Goal: Task Accomplishment & Management: Complete application form

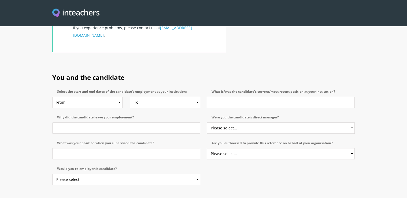
scroll to position [237, 0]
click at [270, 96] on input "What is/was the candidate's current/most recent position at your institution?" at bounding box center [281, 101] width 148 height 11
type input "senior auditor"
click at [104, 122] on input "Why did the candidate leave your employment?" at bounding box center [126, 127] width 148 height 11
click at [349, 122] on select "Please select... Yes No" at bounding box center [281, 127] width 148 height 11
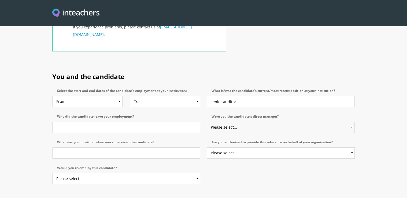
select select "Yes"
click at [0, 0] on option "Yes" at bounding box center [0, 0] width 0 height 0
click at [349, 148] on select "Please select... Yes No" at bounding box center [281, 153] width 148 height 11
select select "Yes"
click at [0, 0] on option "Yes" at bounding box center [0, 0] width 0 height 0
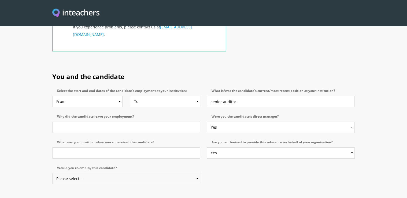
click at [194, 173] on select "Please select... Yes No" at bounding box center [126, 178] width 148 height 11
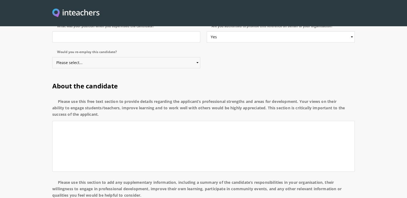
scroll to position [360, 0]
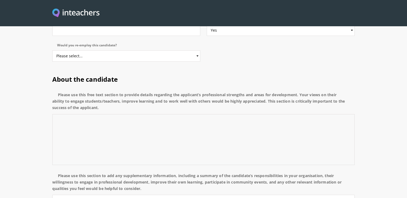
click at [67, 114] on textarea "Please use this free text section to provide details regarding the applicant’s …" at bounding box center [203, 139] width 303 height 51
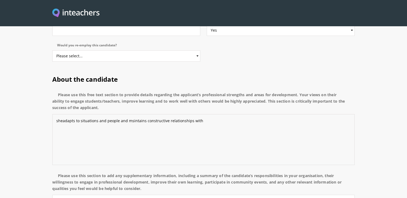
click at [131, 114] on textarea "sheadapts to situations and people and msintains constructive relationships with" at bounding box center [203, 139] width 303 height 51
click at [62, 114] on textarea "sheadapts to situations and people and maintains constructive relationships with" at bounding box center [203, 139] width 303 height 51
click at [202, 114] on textarea "she adapts to situations and people and maintains constructive relationships wi…" at bounding box center [203, 139] width 303 height 51
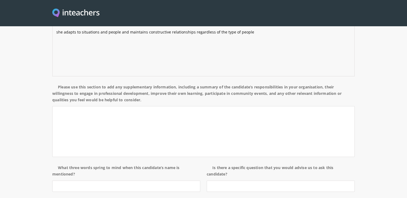
scroll to position [449, 0]
type textarea "she adapts to situations and people and maintains constructive relationships re…"
click at [70, 106] on textarea "Please use this section to add any supplementary information, including a summa…" at bounding box center [203, 131] width 303 height 51
type textarea "i"
type textarea "o"
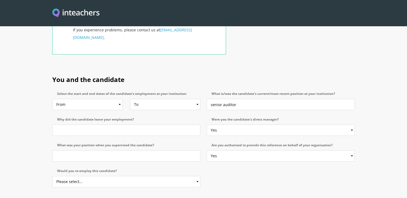
scroll to position [237, 0]
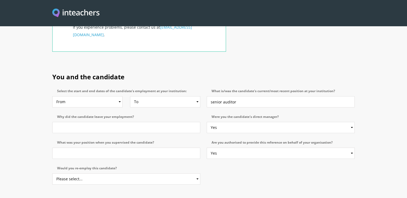
type textarea "she is concerned with efficiency and she resists pressure and overload"
click at [116, 96] on select "From 2025 2024 2023 2022 2021 2020 2019 2018 2017 2016 2015 2014 2013 2012 2011…" at bounding box center [87, 101] width 70 height 11
select select "2003"
click at [0, 0] on option "2003" at bounding box center [0, 0] width 0 height 0
click at [192, 96] on select "To Currently 2025 2024 2023 2022 2021 2020 2019 2018 2017 2016 2015 2014 2013 2…" at bounding box center [165, 101] width 70 height 11
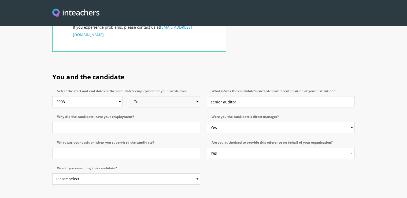
select select "2021"
click at [0, 0] on option "2021" at bounding box center [0, 0] width 0 height 0
click at [86, 122] on input "Why did the candidate leave your employment?" at bounding box center [126, 127] width 148 height 11
type input "move to another country"
click at [103, 148] on input "What was your position when you supervised the candidate?" at bounding box center [126, 153] width 148 height 11
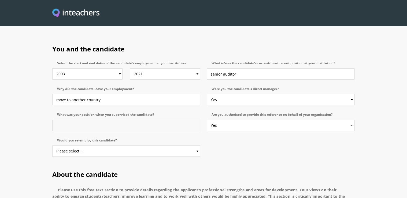
scroll to position [267, 0]
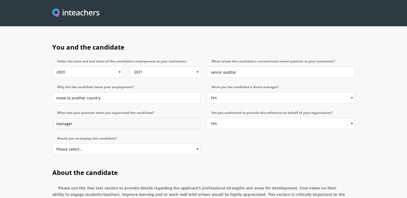
type input "manager"
click at [194, 144] on select "Please select... Yes No" at bounding box center [126, 149] width 148 height 11
select select "Yes"
click at [0, 0] on option "Yes" at bounding box center [0, 0] width 0 height 0
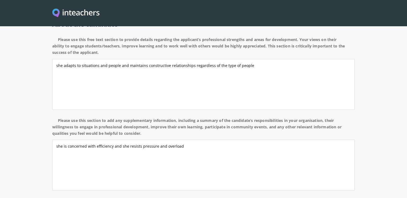
scroll to position [386, 0]
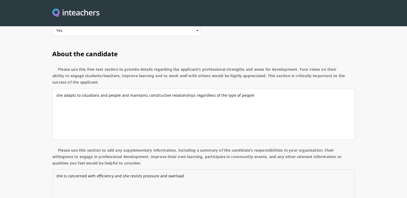
click at [191, 170] on textarea "she is concerned with efficiency and she resists pressure and overload" at bounding box center [203, 195] width 303 height 51
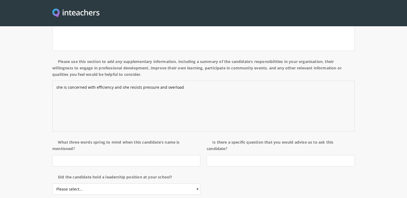
scroll to position [475, 0]
click at [83, 155] on input "What three words spring to mind when this candidate’s name is mentioned?" at bounding box center [126, 160] width 148 height 11
type input "polite intelligent positive"
click at [259, 155] on input "Is there a specific question that you would advise us to ask this candidate?" at bounding box center [281, 160] width 148 height 11
type input "no"
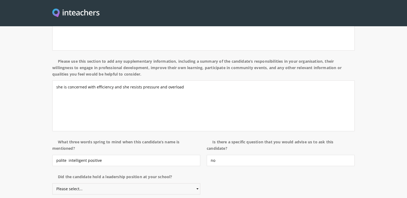
click at [194, 183] on select "Please select... Yes No" at bounding box center [126, 188] width 148 height 11
select select "Yes"
click at [0, 0] on option "Yes" at bounding box center [0, 0] width 0 height 0
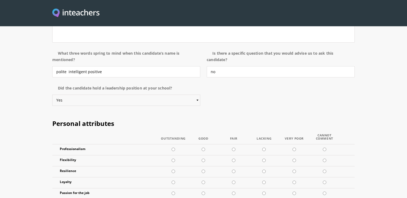
scroll to position [564, 0]
radio input "true"
click at [173, 159] on input "radio" at bounding box center [173, 160] width 3 height 3
radio input "true"
click at [204, 148] on input "radio" at bounding box center [203, 149] width 3 height 3
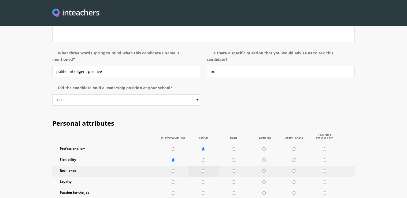
radio input "true"
click at [203, 170] on input "radio" at bounding box center [203, 171] width 3 height 3
radio input "true"
click at [173, 181] on input "radio" at bounding box center [173, 182] width 3 height 3
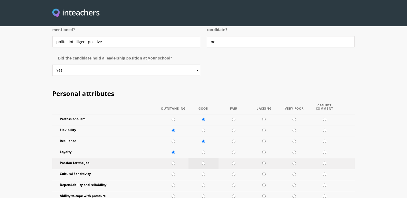
radio input "true"
click at [203, 162] on input "radio" at bounding box center [203, 163] width 3 height 3
radio input "true"
click at [203, 173] on input "radio" at bounding box center [203, 174] width 3 height 3
radio input "true"
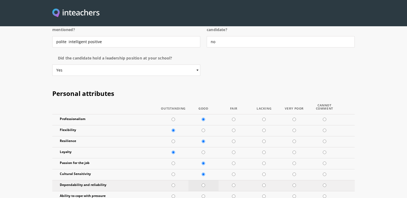
click at [204, 184] on input "radio" at bounding box center [203, 185] width 3 height 3
radio input "true"
click at [173, 195] on input "radio" at bounding box center [173, 196] width 3 height 3
radio input "true"
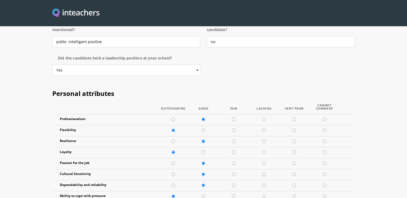
radio input "true"
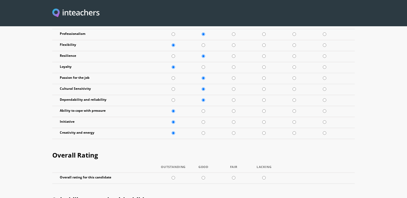
scroll to position [682, 0]
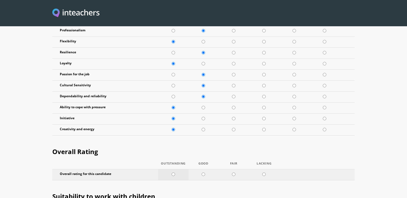
radio input "true"
click at [173, 173] on input "radio" at bounding box center [173, 174] width 3 height 3
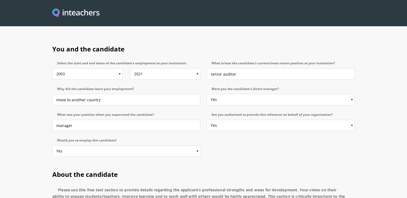
scroll to position [266, 0]
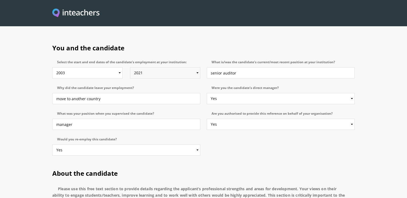
click at [193, 67] on select "To Currently 2025 2024 2023 2022 2021 2020 2019 2018 2017 2016 2015 2014 2013 2…" at bounding box center [165, 72] width 70 height 11
click at [0, 0] on option "2023" at bounding box center [0, 0] width 0 height 0
click at [194, 67] on select "To Currently 2025 2024 2023 2022 2021 2020 2019 2018 2017 2016 2015 2014 2013 2…" at bounding box center [165, 72] width 70 height 11
select select "2021"
click at [0, 0] on option "2021" at bounding box center [0, 0] width 0 height 0
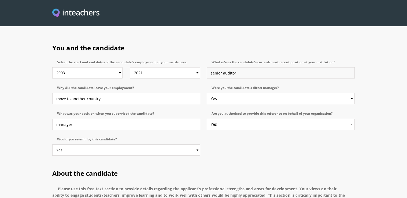
click at [222, 67] on input "senior auditor" at bounding box center [281, 72] width 148 height 11
click at [257, 67] on input "senior executive- auditor" at bounding box center [281, 72] width 148 height 11
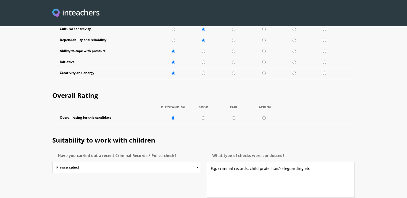
scroll to position [740, 0]
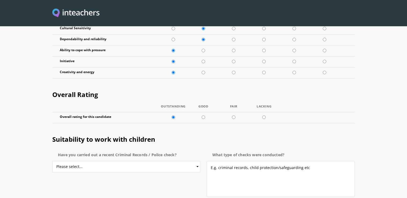
type input "senior executive"
click at [195, 161] on select "Please select... Yes No Do not know" at bounding box center [126, 166] width 148 height 11
click at [194, 127] on h2 "Suitability to work with children" at bounding box center [203, 138] width 303 height 23
select select "Yes"
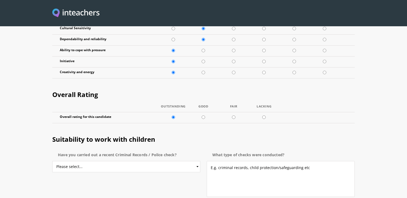
click at [0, 0] on option "Yes" at bounding box center [0, 0] width 0 height 0
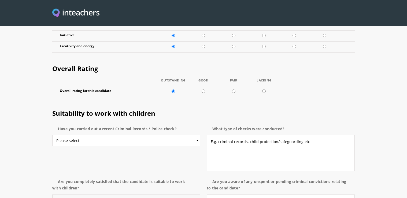
scroll to position [769, 0]
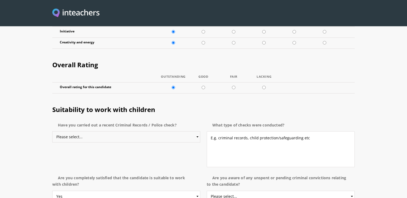
click at [194, 131] on select "Please select... Yes No Do not know" at bounding box center [126, 136] width 148 height 11
select select "No"
click at [0, 0] on option "No" at bounding box center [0, 0] width 0 height 0
click at [348, 191] on select "Please select... Yes No Do not know" at bounding box center [281, 196] width 148 height 11
select select "No"
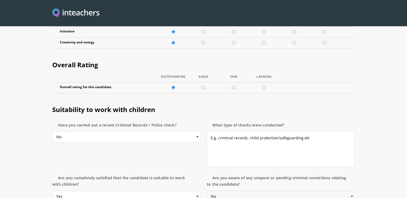
click at [0, 0] on option "No" at bounding box center [0, 0] width 0 height 0
click at [223, 131] on textarea "E.g. criminal records, child protection/safeguarding etc" at bounding box center [281, 149] width 148 height 36
click at [328, 97] on h2 "Suitability to work with children" at bounding box center [203, 108] width 303 height 23
drag, startPoint x: 309, startPoint y: 97, endPoint x: 258, endPoint y: 96, distance: 51.5
click at [258, 131] on textarea "E.g. criminal records, child protection/safeguarding etc" at bounding box center [281, 149] width 148 height 36
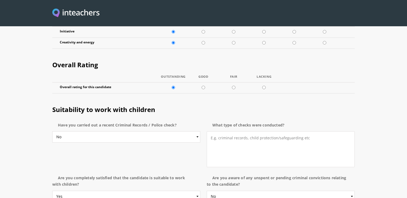
click at [327, 97] on h2 "Suitability to work with children" at bounding box center [203, 108] width 303 height 23
click at [210, 131] on textarea "E.g. criminal records, child protection/safeguarding etc" at bounding box center [281, 149] width 148 height 36
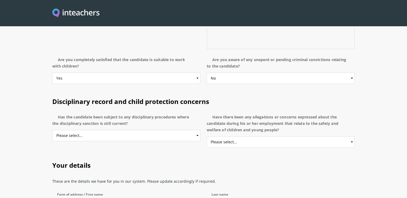
scroll to position [888, 0]
type textarea "."
click at [194, 130] on select "Please select... Yes No Do not know" at bounding box center [126, 135] width 148 height 11
select select "No"
click at [0, 0] on option "No" at bounding box center [0, 0] width 0 height 0
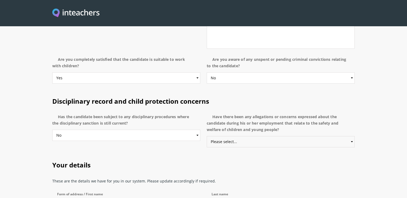
click at [347, 136] on select "Please select... Yes No Do not know" at bounding box center [281, 141] width 148 height 11
select select "No"
click at [0, 0] on option "No" at bounding box center [0, 0] width 0 height 0
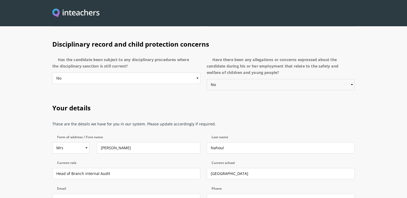
scroll to position [947, 0]
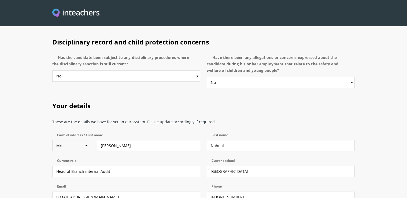
click at [83, 140] on select "Select Mr Mrs Miss Ms Dr [PERSON_NAME]" at bounding box center [70, 145] width 37 height 11
click at [0, 0] on option "Mrs" at bounding box center [0, 0] width 0 height 0
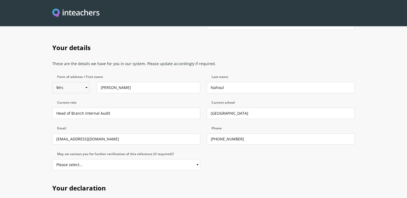
scroll to position [1007, 0]
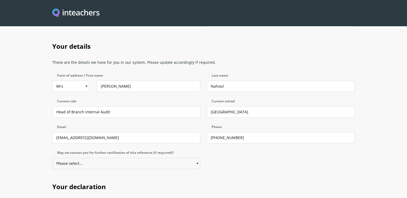
click at [194, 158] on select "Please select... Yes No" at bounding box center [126, 163] width 148 height 11
click at [231, 109] on div "Your details These are the details we have for you in our system. Please update…" at bounding box center [203, 104] width 309 height 141
click at [194, 158] on select "Please select... Yes No" at bounding box center [126, 163] width 148 height 11
select select "Yes"
click at [0, 0] on option "Yes" at bounding box center [0, 0] width 0 height 0
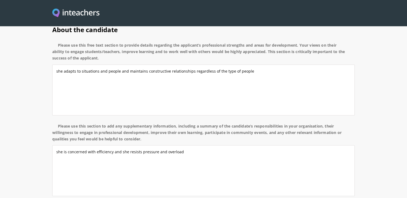
scroll to position [413, 0]
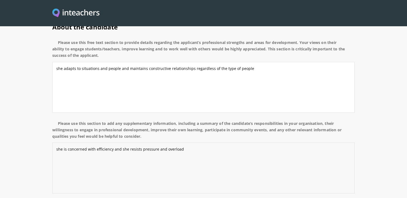
click at [182, 143] on textarea "she is concerned with efficiency and she resists pressure and overload" at bounding box center [203, 168] width 303 height 51
click at [159, 143] on textarea "she is concerned with efficiency and she resists pressure and overload" at bounding box center [203, 168] width 303 height 51
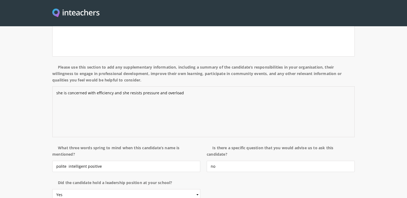
scroll to position [472, 0]
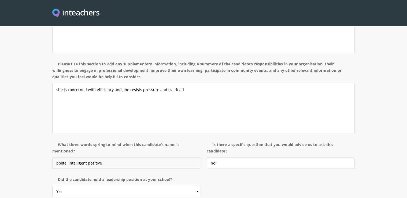
click at [66, 158] on input "polite intelligent positive" at bounding box center [126, 163] width 148 height 11
click at [67, 158] on input "polite intelligent positive" at bounding box center [126, 163] width 148 height 11
click at [109, 158] on input "polite intelligent positive" at bounding box center [126, 163] width 148 height 11
click at [104, 158] on input "polite intelligent positive" at bounding box center [126, 163] width 148 height 11
click at [101, 158] on input "polite intelligent positive" at bounding box center [126, 163] width 148 height 11
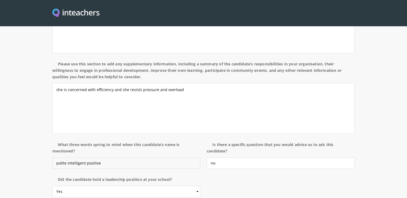
click at [101, 158] on input "polite intelligent positive" at bounding box center [126, 163] width 148 height 11
click at [197, 186] on select "Please select... Yes No" at bounding box center [126, 191] width 148 height 11
click at [0, 0] on option "Yes" at bounding box center [0, 0] width 0 height 0
click at [147, 174] on p "Did the candidate hold a leadership position at your school? Please select... Y…" at bounding box center [127, 188] width 151 height 28
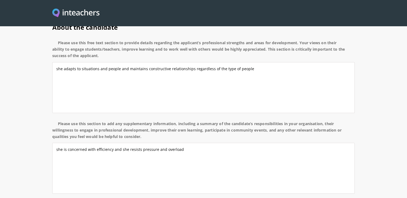
scroll to position [412, 0]
drag, startPoint x: 101, startPoint y: 181, endPoint x: 85, endPoint y: 180, distance: 15.6
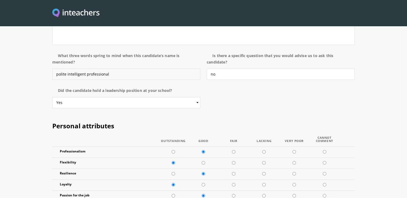
scroll to position [591, 0]
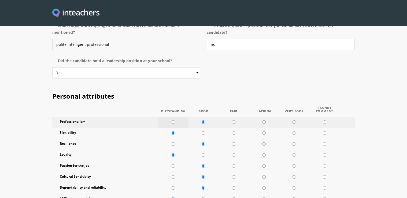
type input "polite intelligent professional"
radio input "true"
click at [174, 120] on input "radio" at bounding box center [173, 121] width 3 height 3
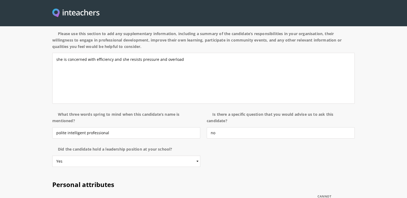
scroll to position [501, 0]
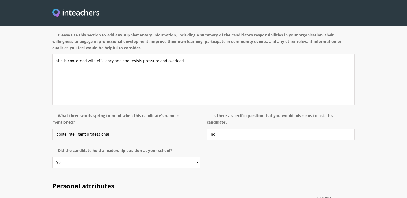
click at [67, 129] on input "polite intelligent professional" at bounding box center [126, 134] width 148 height 11
click at [64, 129] on input "polite intelligent professional" at bounding box center [126, 134] width 148 height 11
drag, startPoint x: 65, startPoint y: 90, endPoint x: 40, endPoint y: 88, distance: 25.6
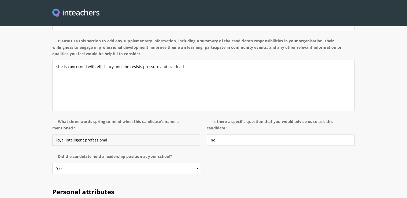
scroll to position [471, 0]
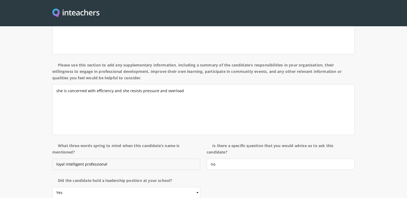
drag, startPoint x: 83, startPoint y: 122, endPoint x: 67, endPoint y: 106, distance: 21.8
click at [65, 159] on input "loyal intelligent professional" at bounding box center [126, 164] width 148 height 11
click at [65, 159] on input "loyal smart professional" at bounding box center [126, 164] width 148 height 11
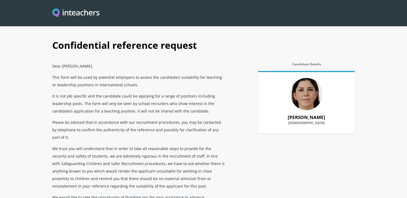
scroll to position [0, 0]
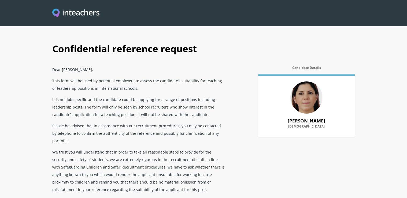
type input "loyal -smart- professional"
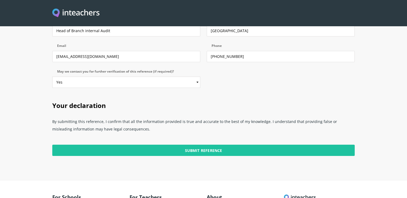
scroll to position [1098, 0]
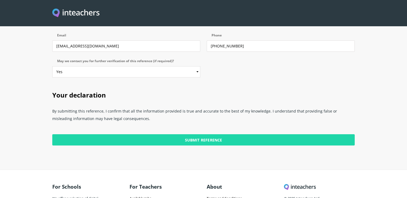
click at [215, 134] on input "Submit Reference" at bounding box center [203, 139] width 303 height 11
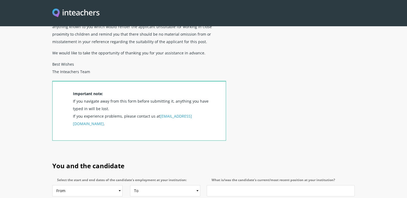
scroll to position [799, 0]
